Goal: Transaction & Acquisition: Subscribe to service/newsletter

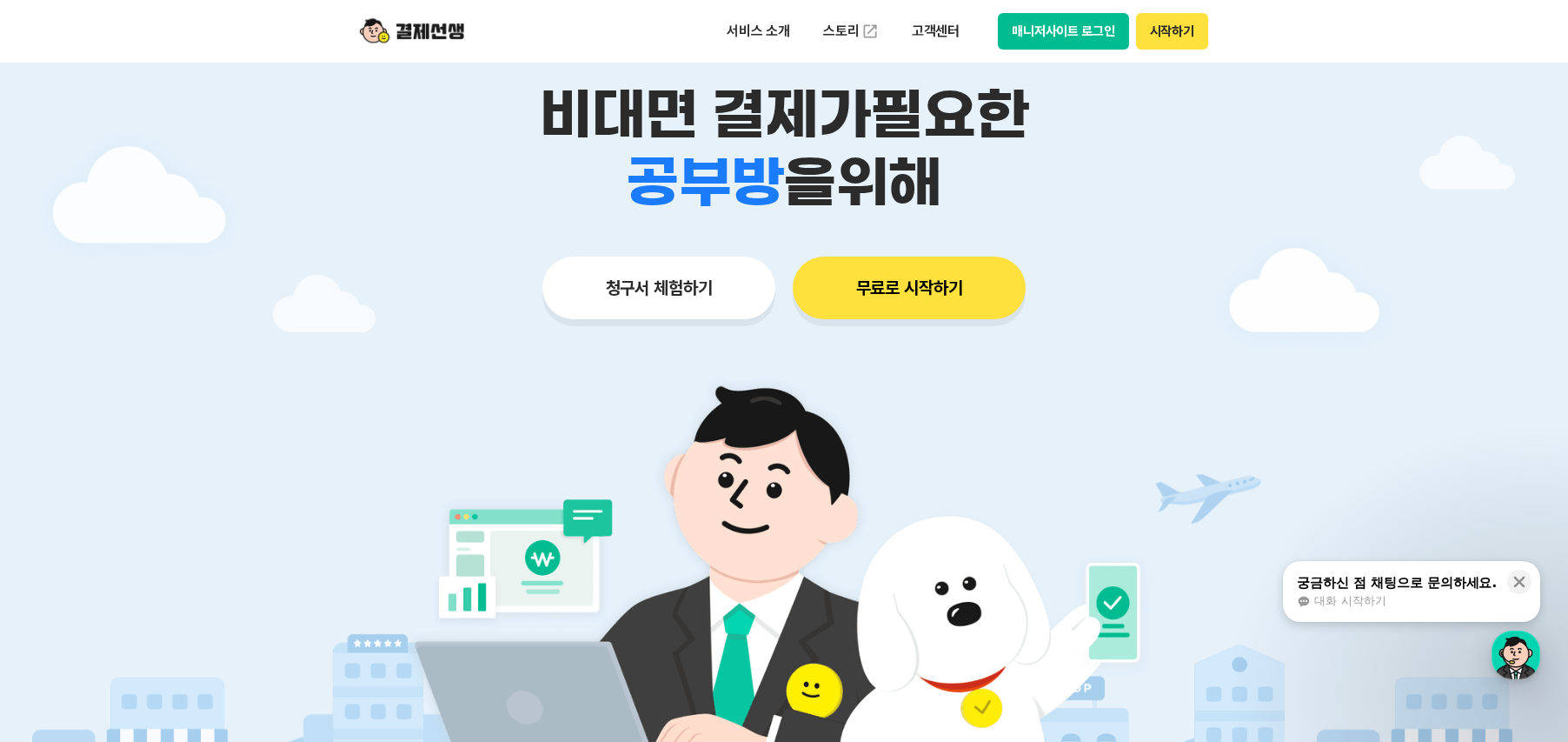
scroll to position [87, 0]
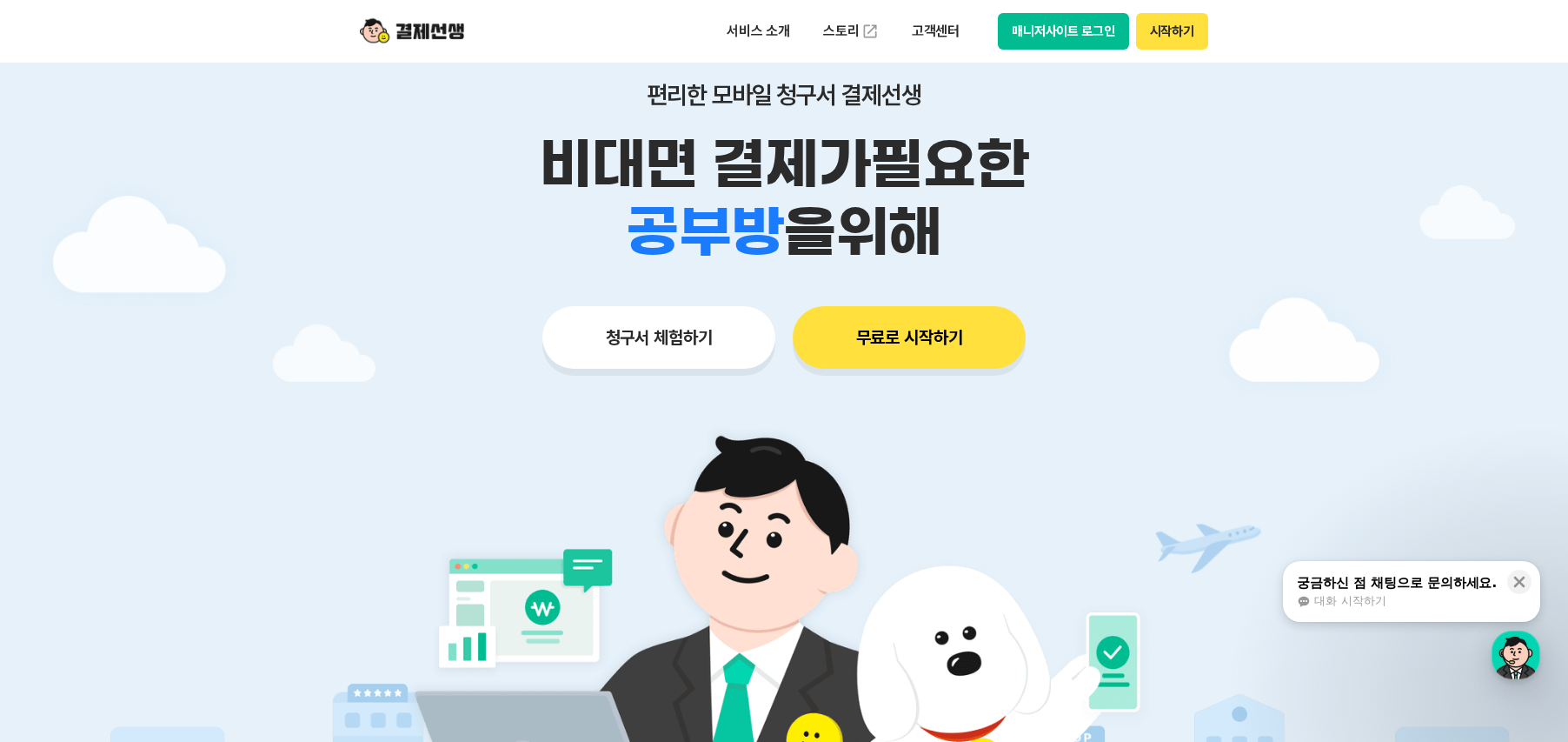
click at [941, 347] on button "무료로 시작하기" at bounding box center [909, 337] width 233 height 63
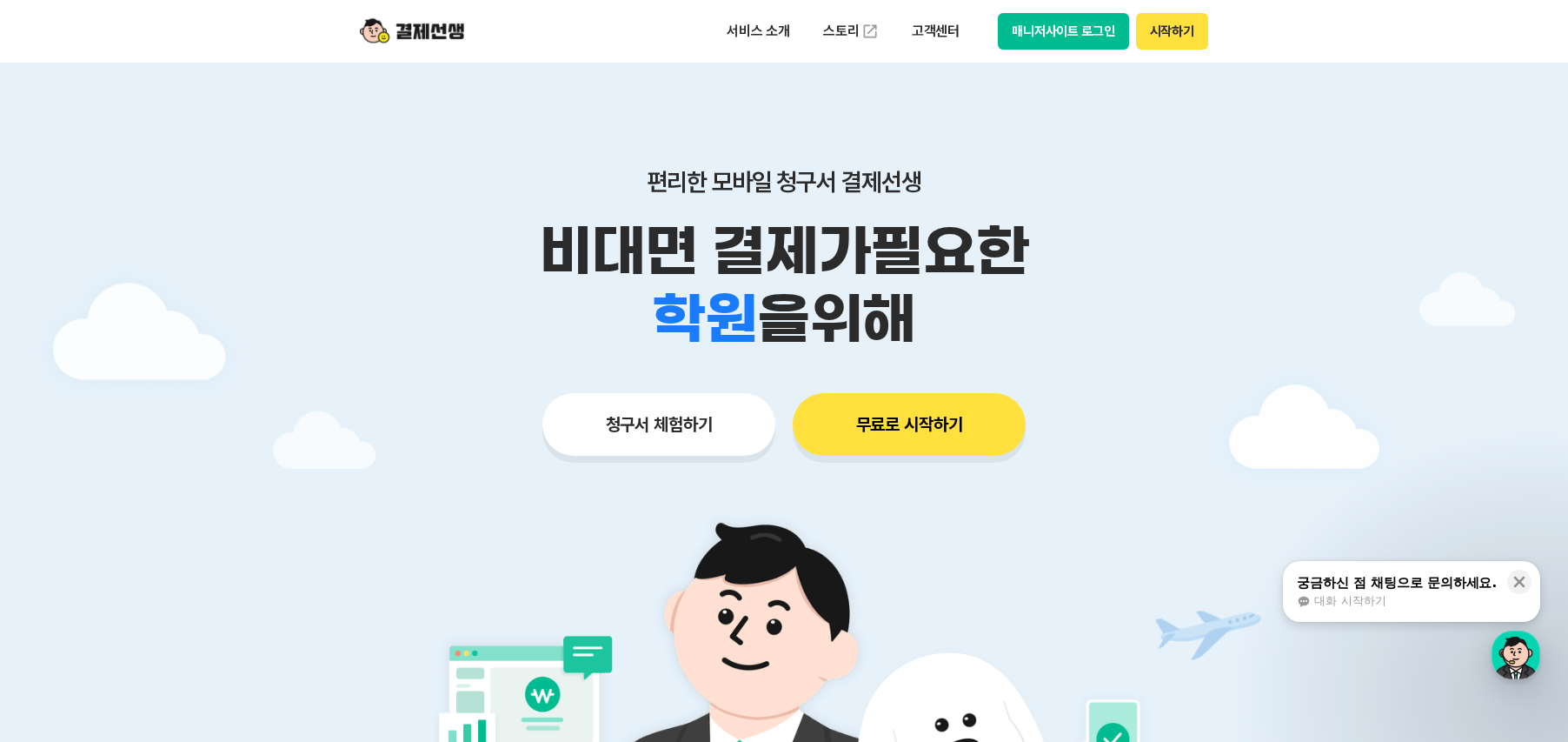
click at [1166, 33] on button "시작하기" at bounding box center [1172, 31] width 72 height 37
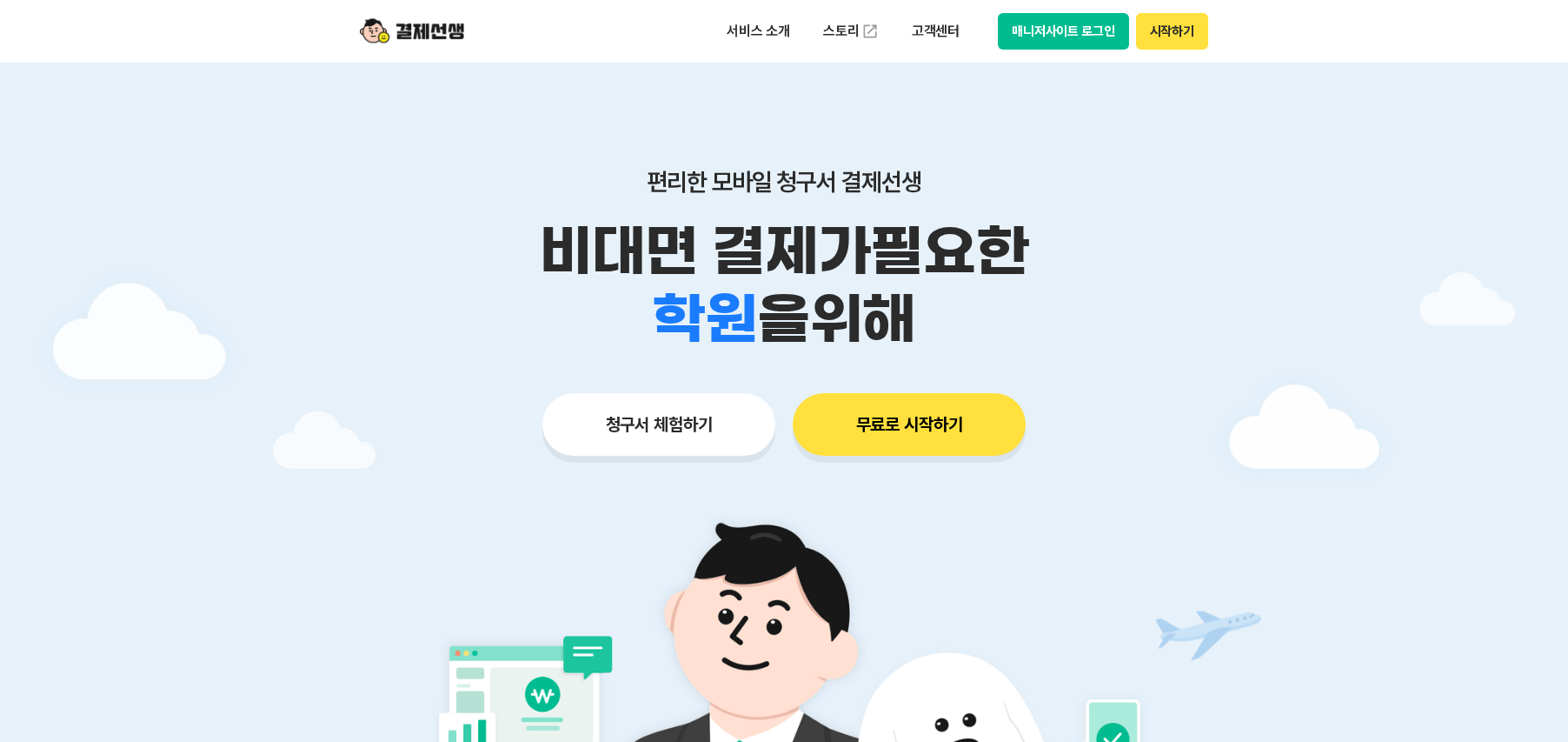
click at [1190, 36] on button "시작하기" at bounding box center [1172, 31] width 72 height 37
